Goal: Task Accomplishment & Management: Complete application form

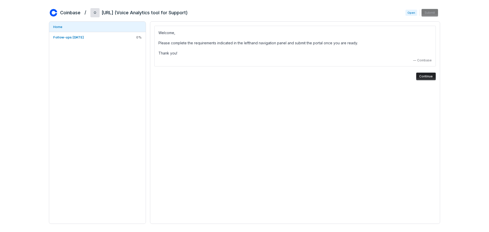
click at [430, 76] on button "Continue" at bounding box center [426, 77] width 20 height 8
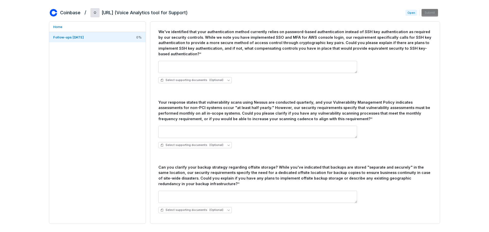
scroll to position [51, 0]
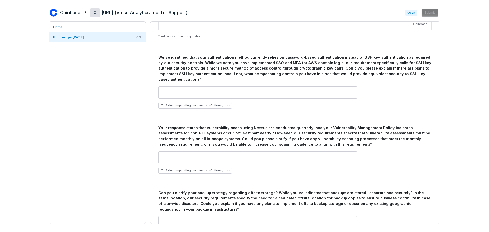
click at [18, 106] on div "Coinbase / O [URL] (Voice Analytics tool for Support) Open Submit Home Follow-u…" at bounding box center [244, 116] width 489 height 232
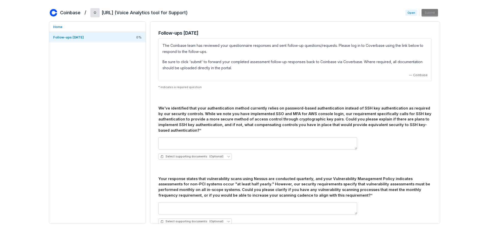
scroll to position [25, 0]
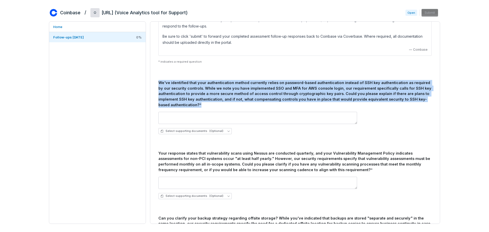
drag, startPoint x: 158, startPoint y: 83, endPoint x: 203, endPoint y: 105, distance: 49.9
click at [203, 105] on div "We've identified that your authentication method currently relies on password-b…" at bounding box center [294, 94] width 273 height 28
copy div "We've identified that your authentication method currently relies on password-b…"
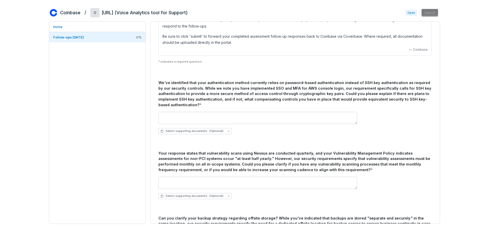
click at [183, 144] on div "We've identified that your authentication method currently relies on password-b…" at bounding box center [294, 174] width 273 height 188
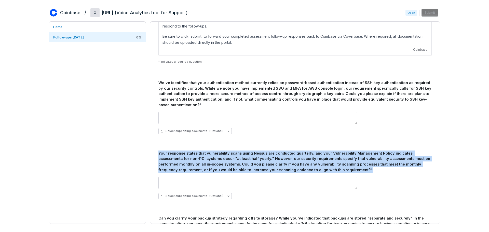
drag, startPoint x: 159, startPoint y: 153, endPoint x: 332, endPoint y: 169, distance: 173.5
click at [332, 169] on div "Your response states that vulnerability scans using Nessus are conducted quarte…" at bounding box center [294, 161] width 273 height 22
copy div "Your response states that vulnerability scans using Nessus are conducted quarte…"
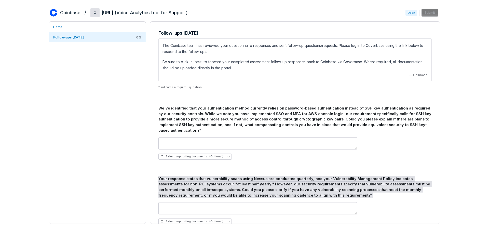
scroll to position [78, 0]
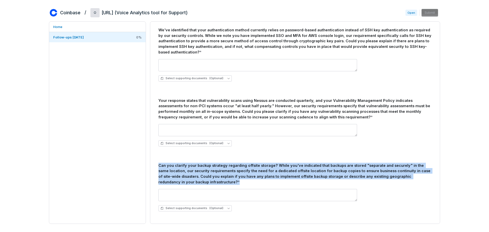
drag, startPoint x: 158, startPoint y: 166, endPoint x: 214, endPoint y: 180, distance: 57.5
click at [214, 180] on div "Can you clarify your backup strategy regarding offsite storage? While you've in…" at bounding box center [294, 174] width 273 height 22
copy div "Can you clarify your backup strategy regarding offsite storage? While you've in…"
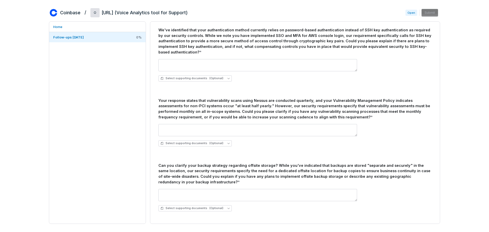
click at [413, 13] on span "Open" at bounding box center [411, 13] width 12 height 6
click at [410, 13] on span "Open" at bounding box center [411, 13] width 12 height 6
click at [410, 12] on span "Open" at bounding box center [411, 13] width 12 height 6
click at [181, 60] on textarea at bounding box center [257, 65] width 199 height 12
drag, startPoint x: 410, startPoint y: 14, endPoint x: 408, endPoint y: 20, distance: 6.3
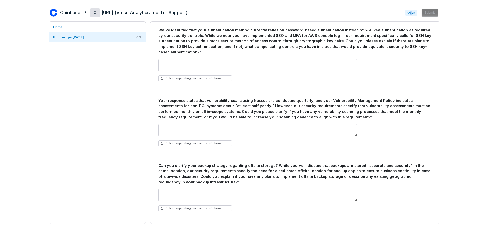
click at [410, 15] on span "Open" at bounding box center [411, 13] width 12 height 6
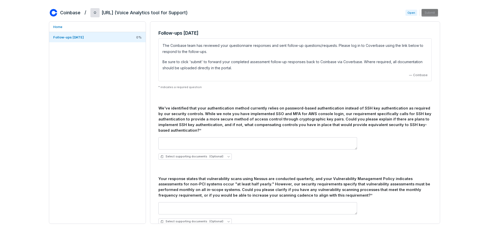
click at [381, 74] on div "— Coinbase" at bounding box center [294, 75] width 265 height 4
click at [412, 13] on span "Open" at bounding box center [411, 13] width 12 height 6
click at [428, 12] on div "Open Submit" at bounding box center [422, 13] width 35 height 8
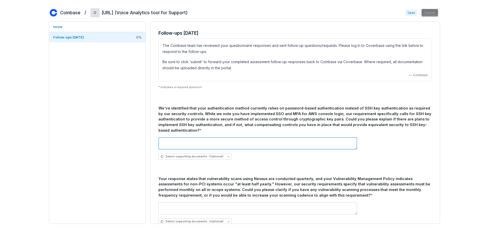
click at [231, 145] on textarea at bounding box center [257, 143] width 199 height 12
